Goal: Task Accomplishment & Management: Use online tool/utility

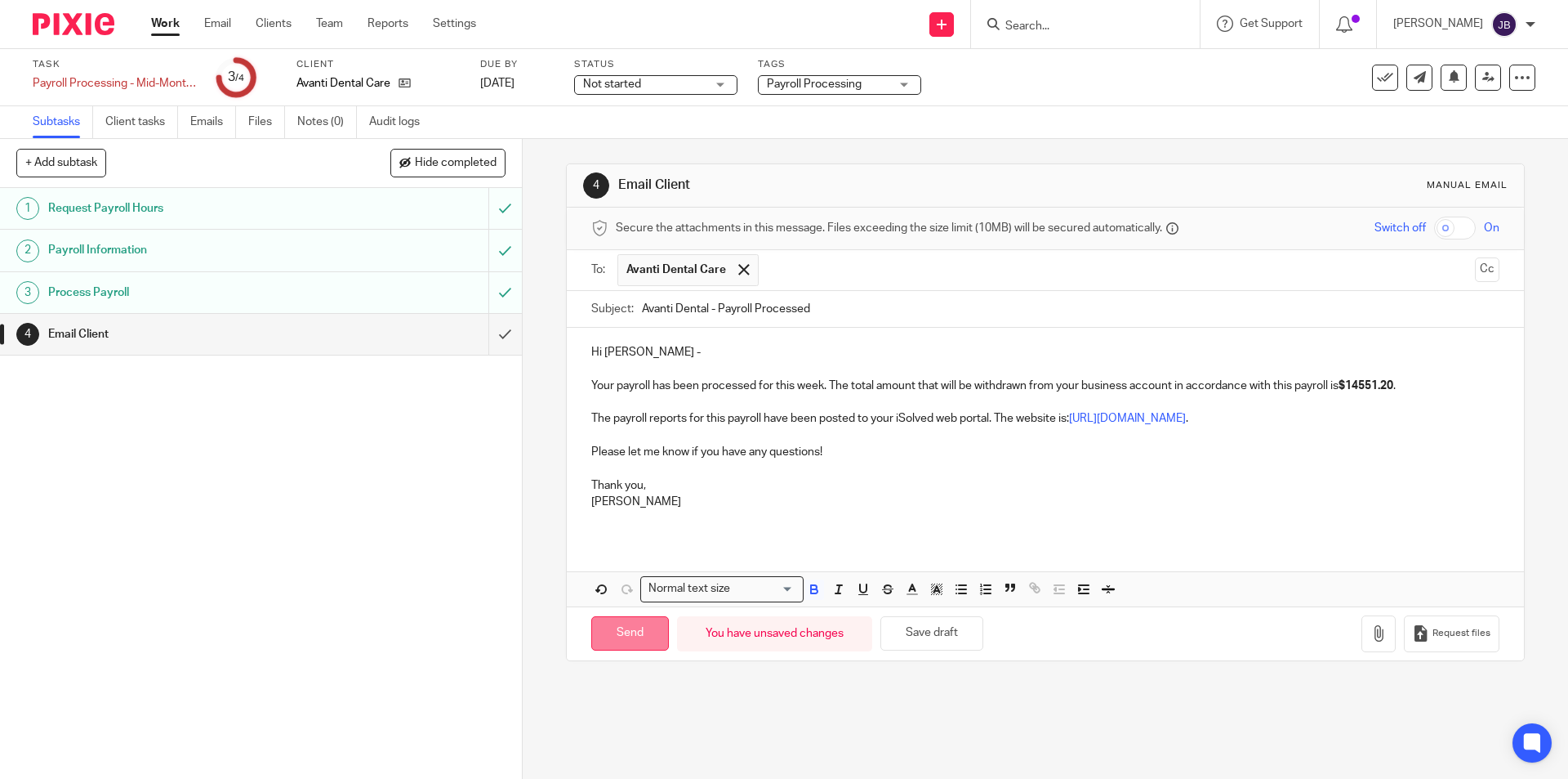
click at [619, 630] on input "Send" at bounding box center [630, 634] width 78 height 35
type input "Sent"
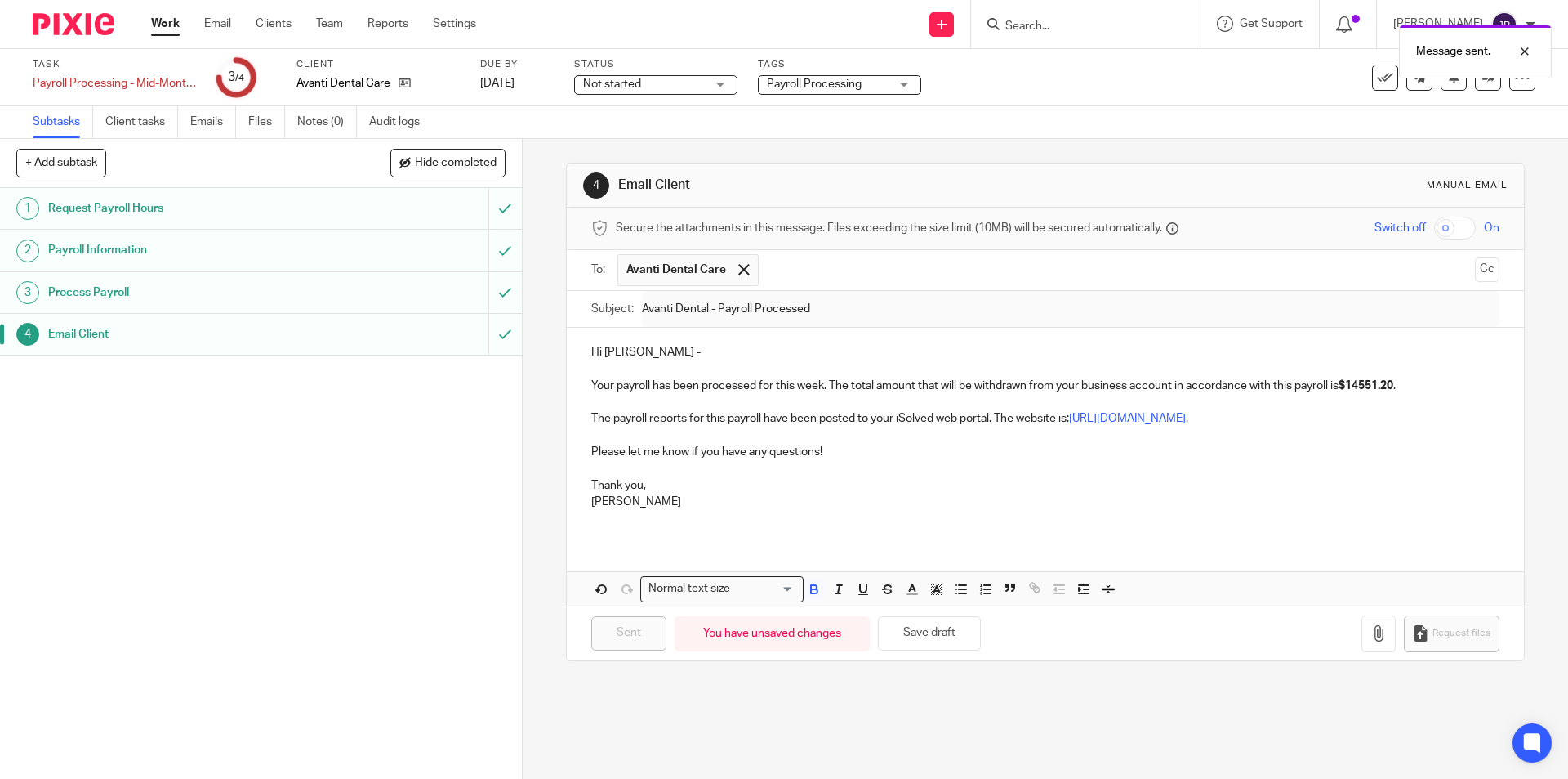
click at [172, 22] on link "Work" at bounding box center [165, 24] width 29 height 17
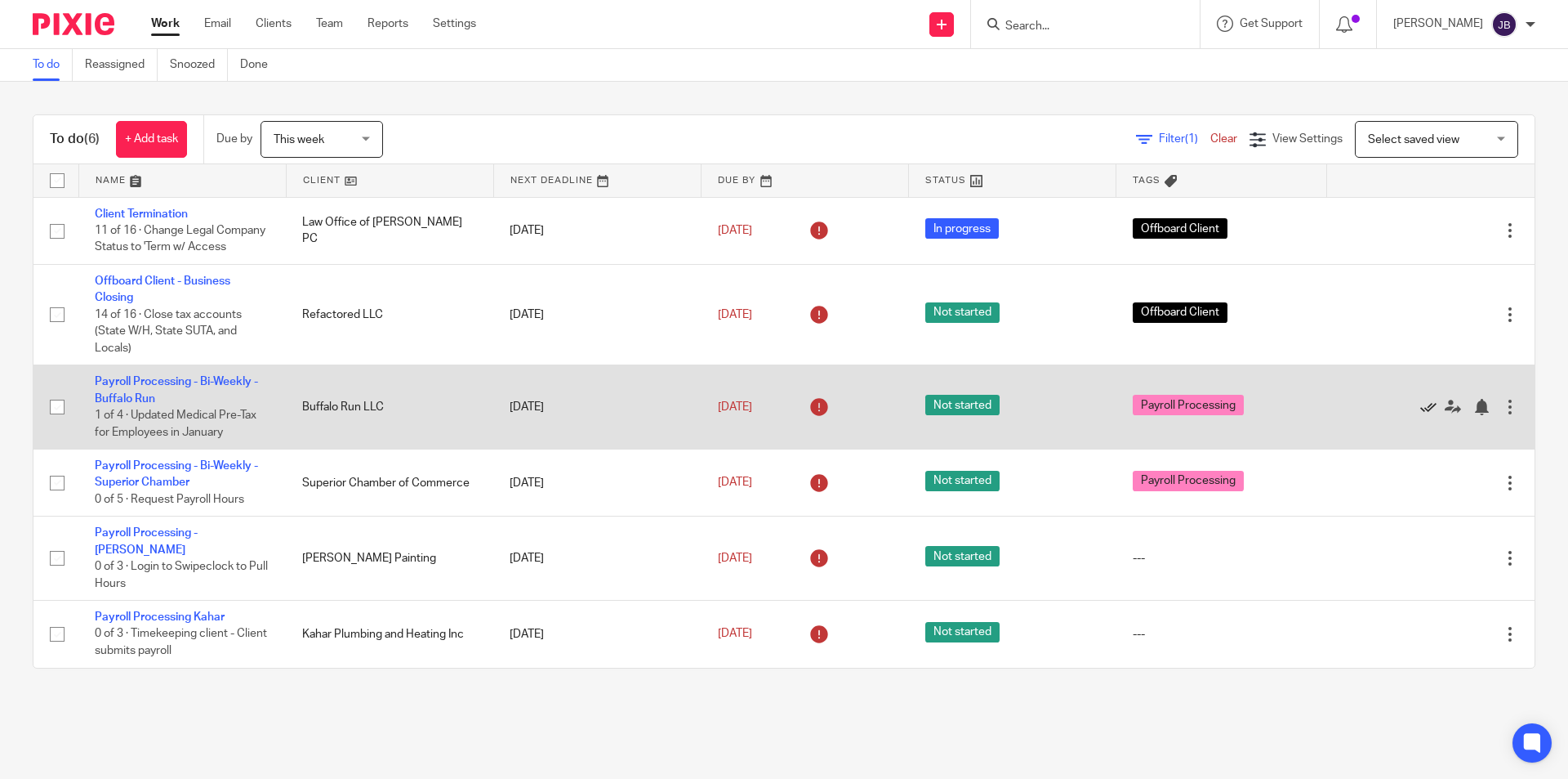
click at [1420, 415] on icon at bounding box center [1429, 407] width 16 height 17
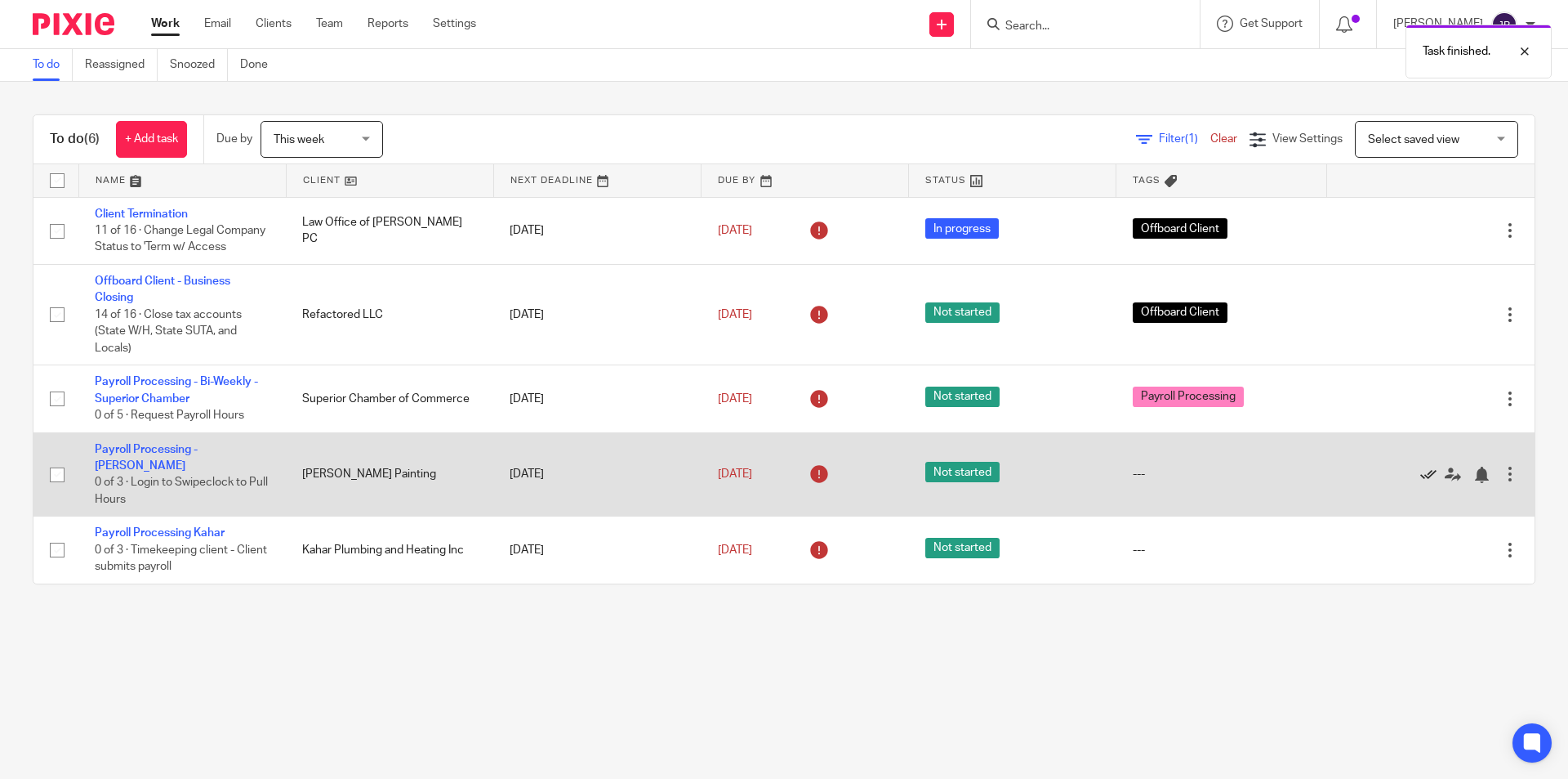
click at [1420, 483] on icon at bounding box center [1429, 474] width 16 height 17
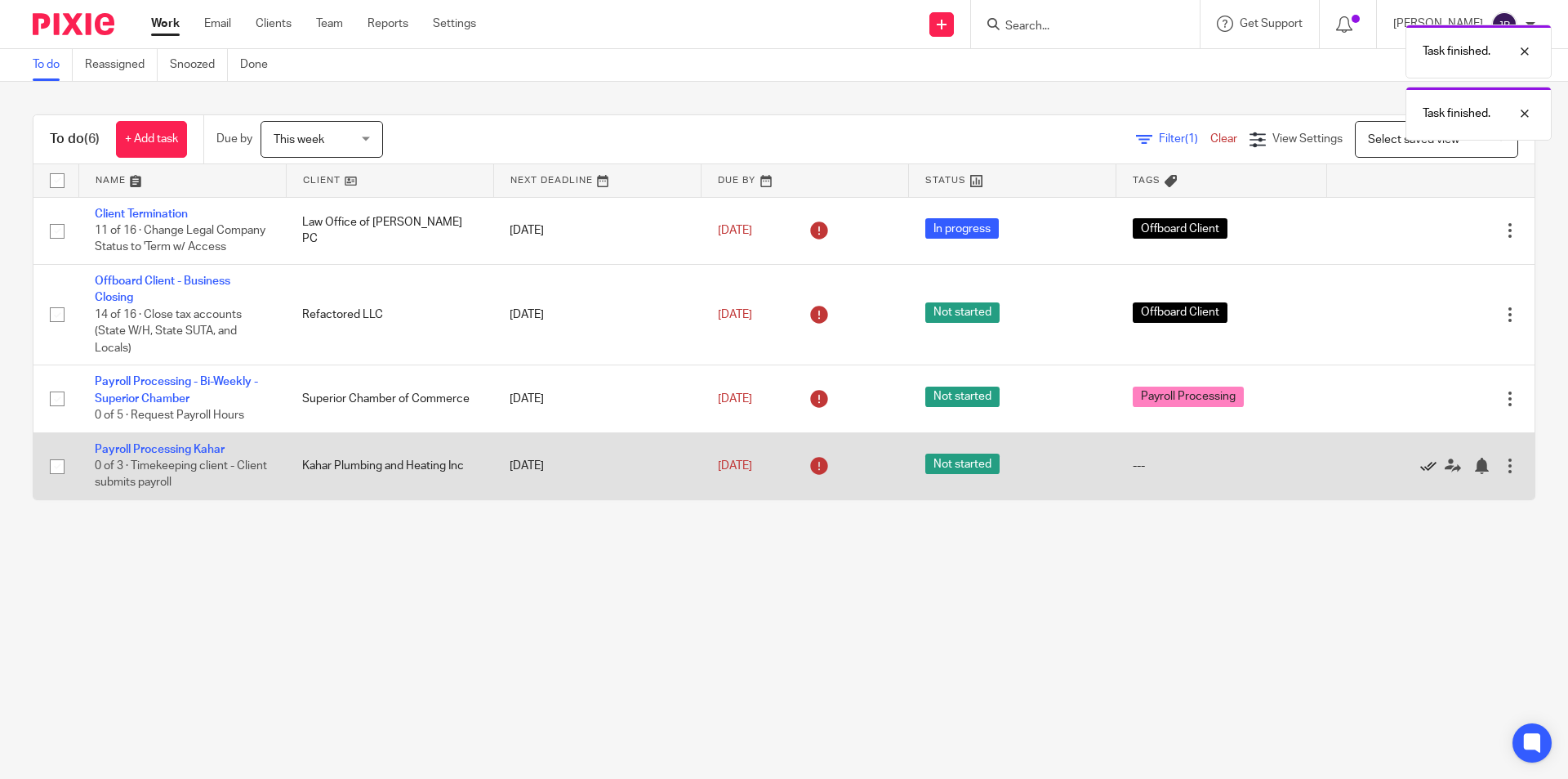
click at [1420, 474] on icon at bounding box center [1429, 465] width 16 height 17
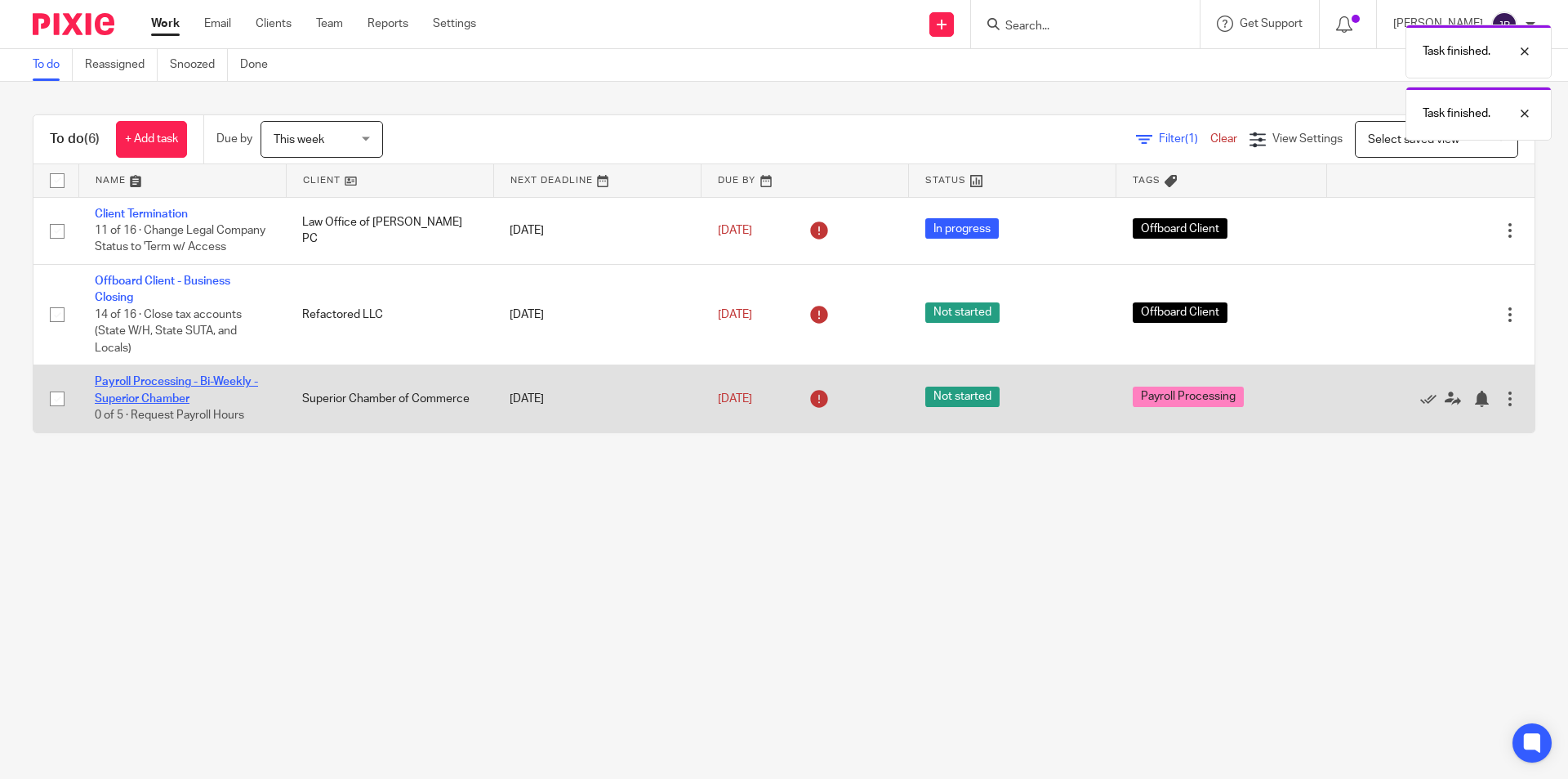
click at [169, 401] on link "Payroll Processing - Bi-Weekly - Superior Chamber" at bounding box center [177, 390] width 163 height 28
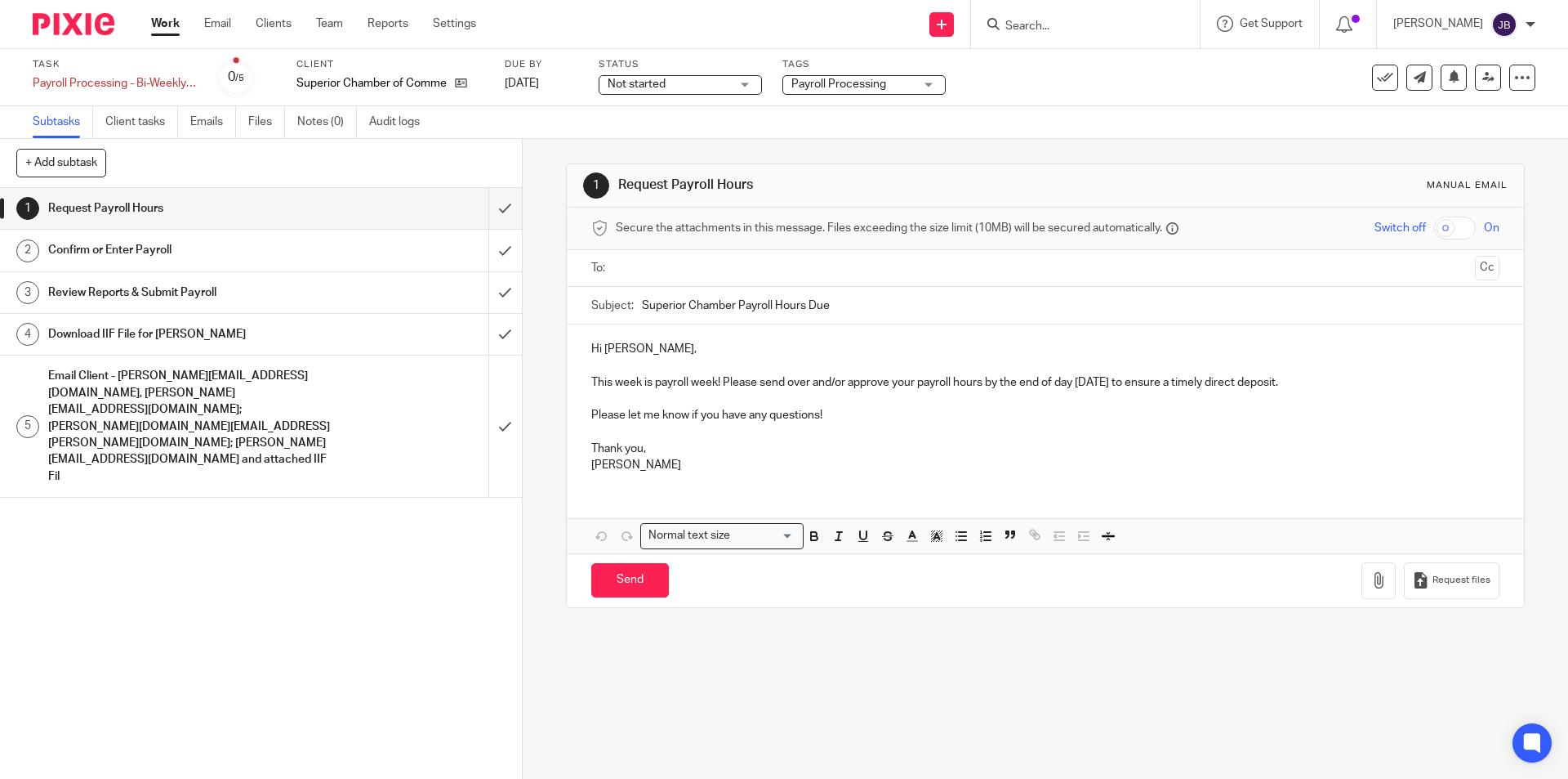
click at [741, 265] on input "text" at bounding box center [1044, 268] width 846 height 19
click at [844, 285] on input "text" at bounding box center [1114, 270] width 709 height 32
click at [895, 275] on input "text" at bounding box center [1181, 270] width 572 height 32
click at [1043, 271] on input "text" at bounding box center [1250, 270] width 436 height 32
drag, startPoint x: 986, startPoint y: 363, endPoint x: 986, endPoint y: 375, distance: 12.0
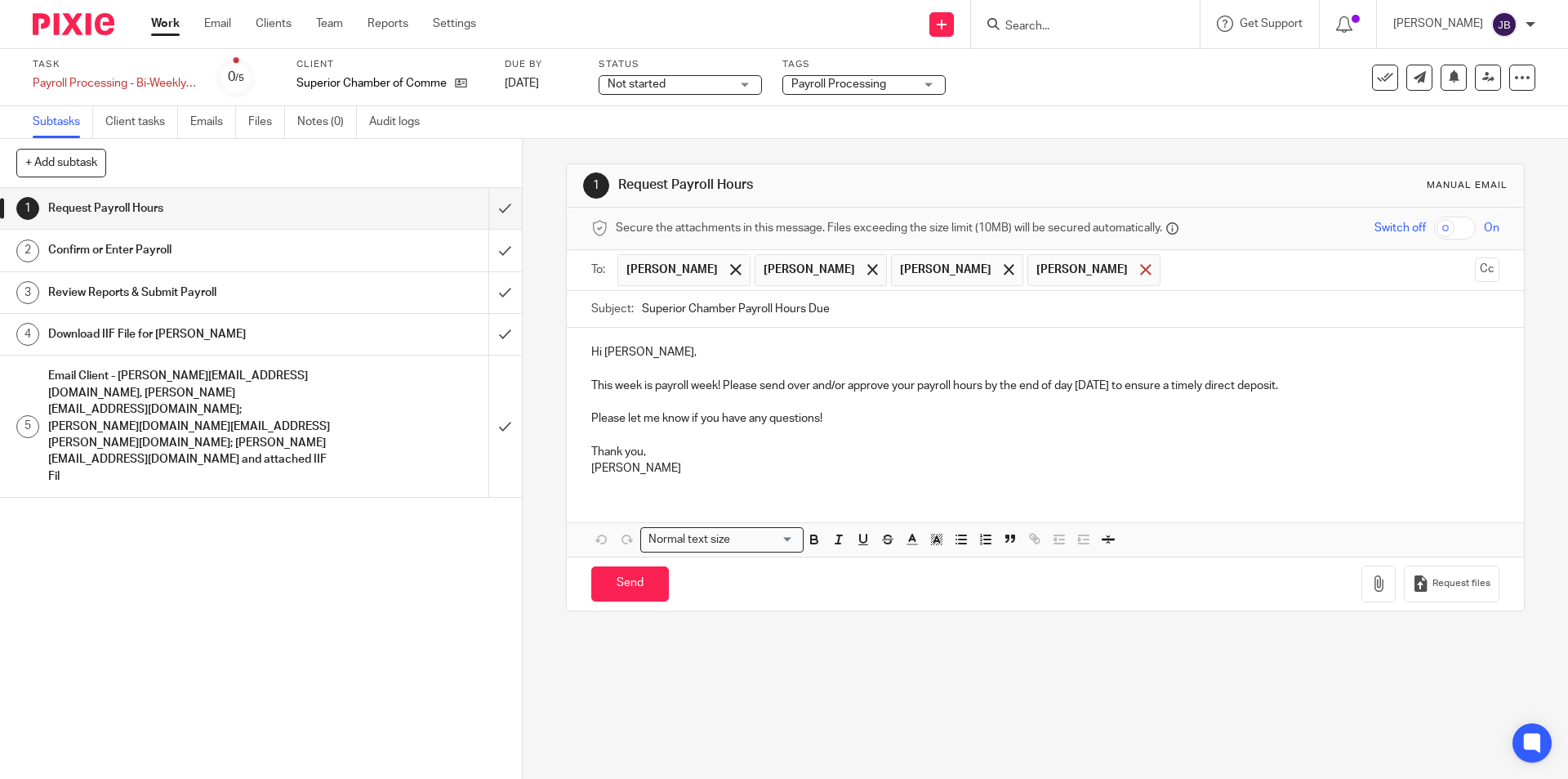
click at [1140, 271] on span at bounding box center [1145, 269] width 11 height 11
click at [1081, 271] on input "text" at bounding box center [1250, 270] width 436 height 32
click at [489, 205] on input "submit" at bounding box center [261, 209] width 522 height 41
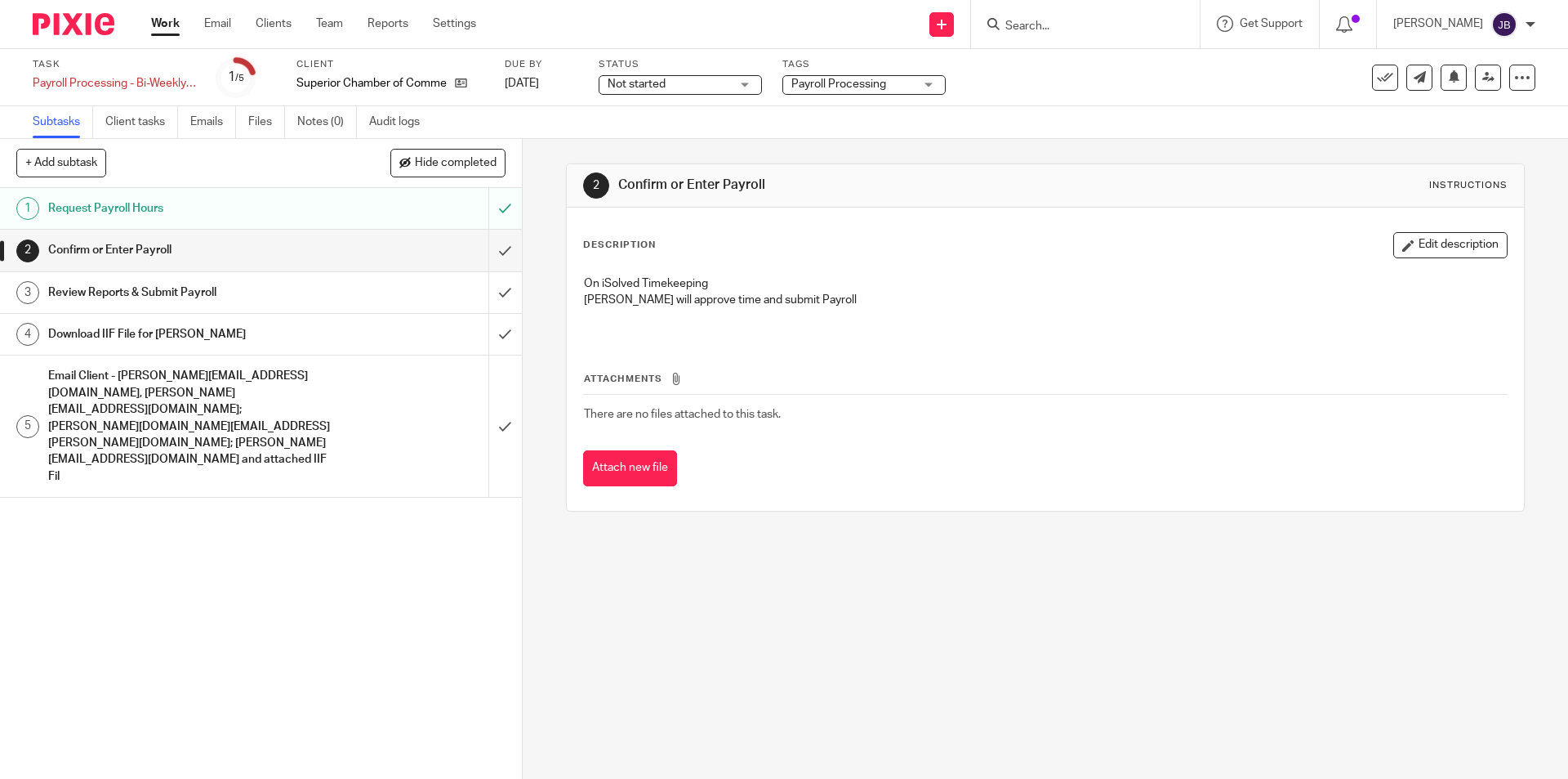
click at [493, 248] on input "submit" at bounding box center [261, 250] width 522 height 41
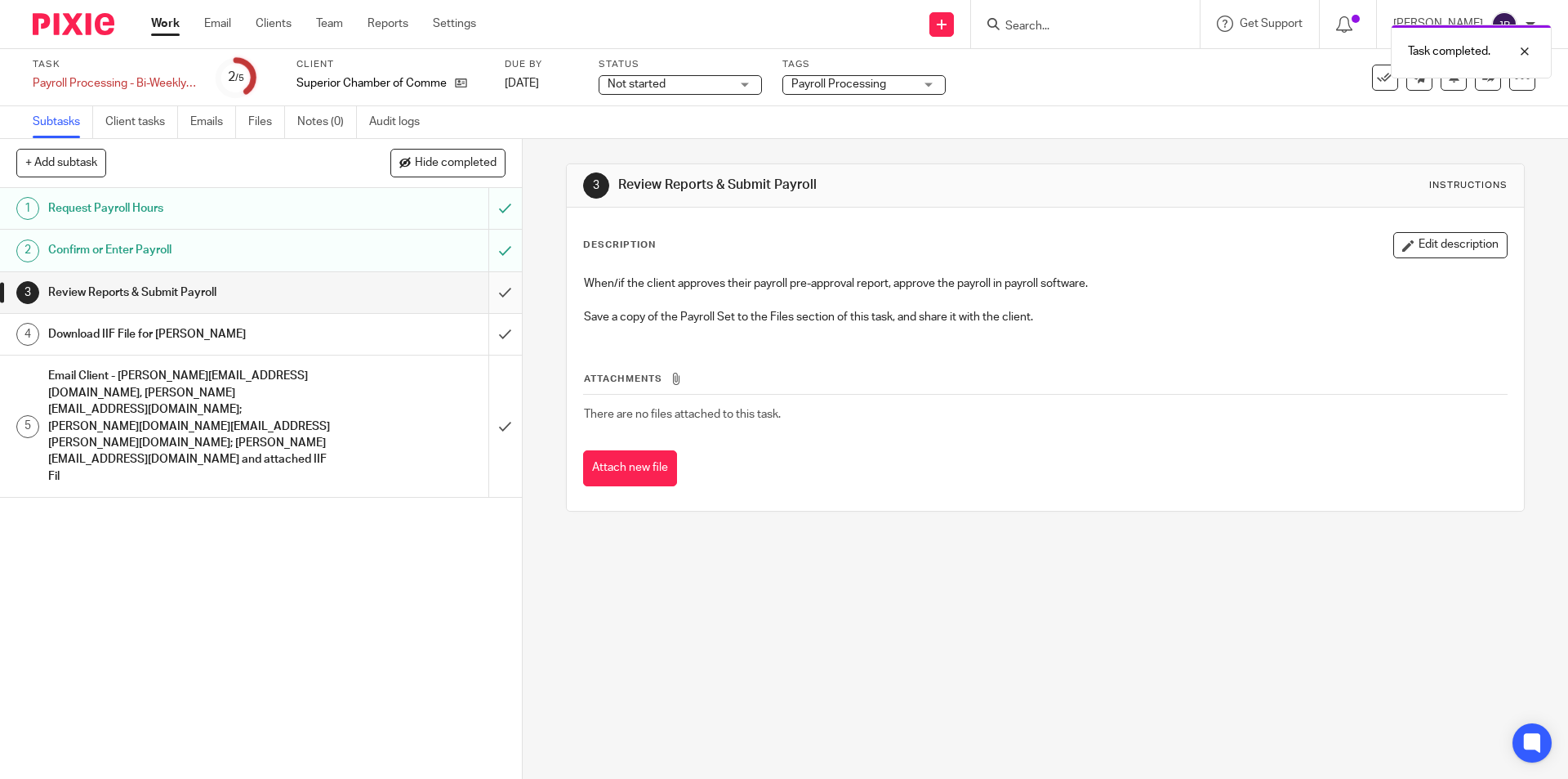
click at [491, 293] on input "submit" at bounding box center [261, 293] width 522 height 41
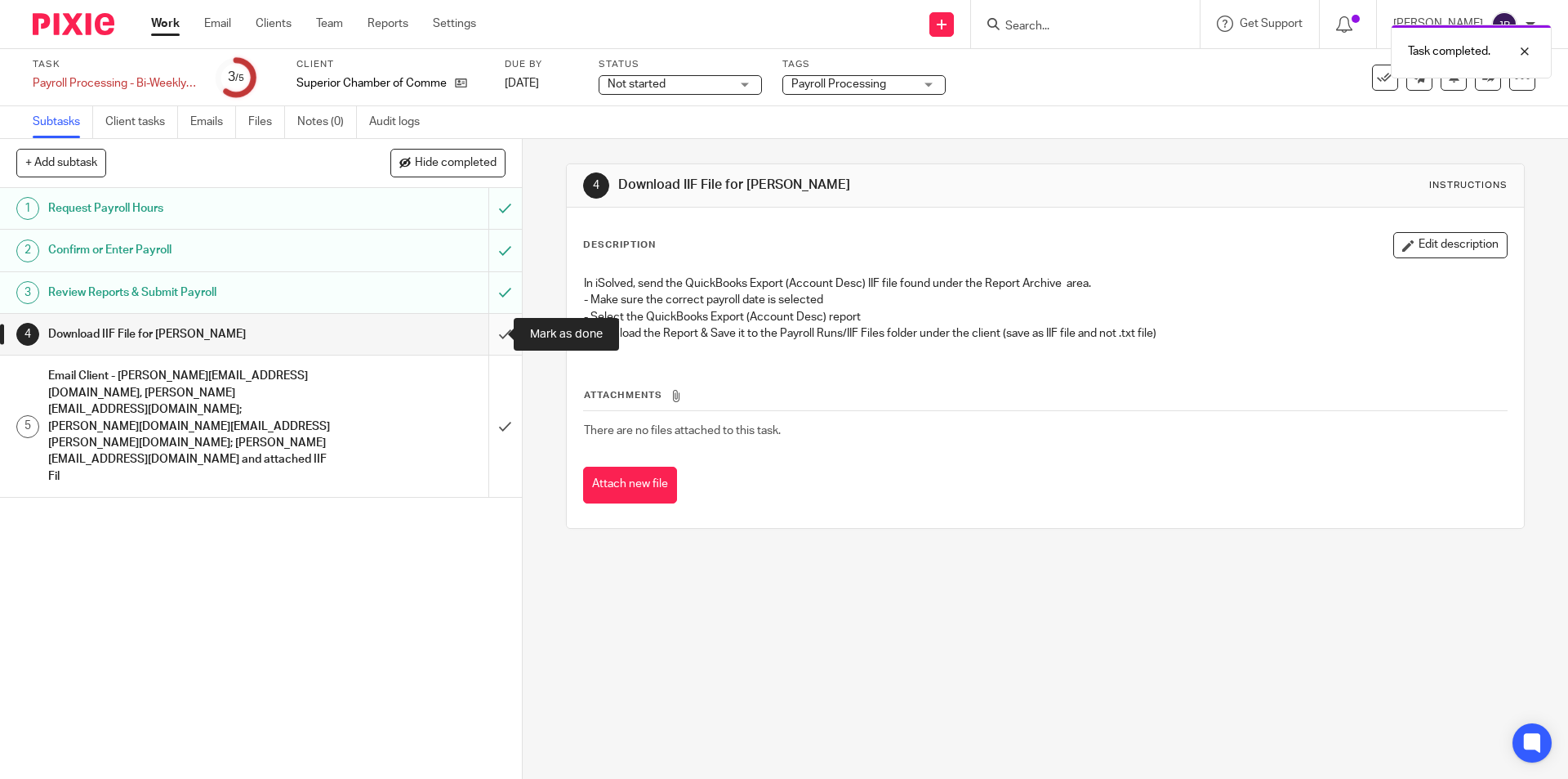
click at [485, 330] on input "submit" at bounding box center [261, 334] width 522 height 41
